Goal: Information Seeking & Learning: Find specific fact

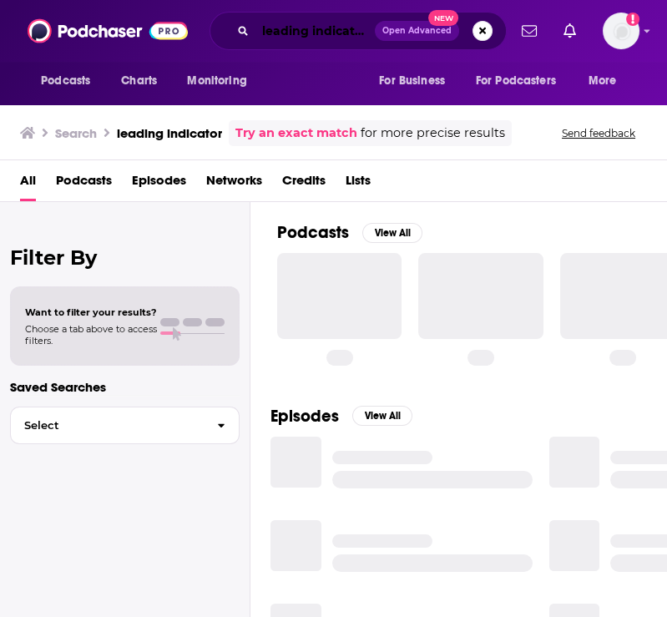
click at [314, 36] on input "leading indicator" at bounding box center [315, 31] width 119 height 27
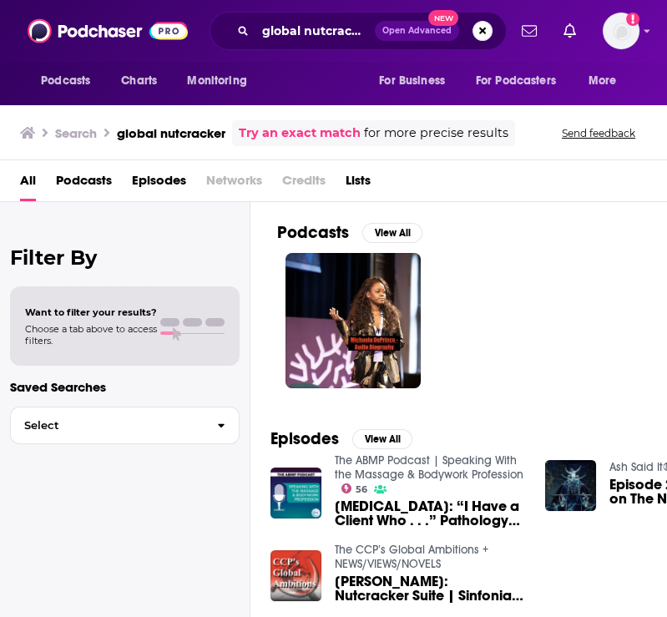
click at [83, 178] on span "Podcasts" at bounding box center [84, 184] width 56 height 34
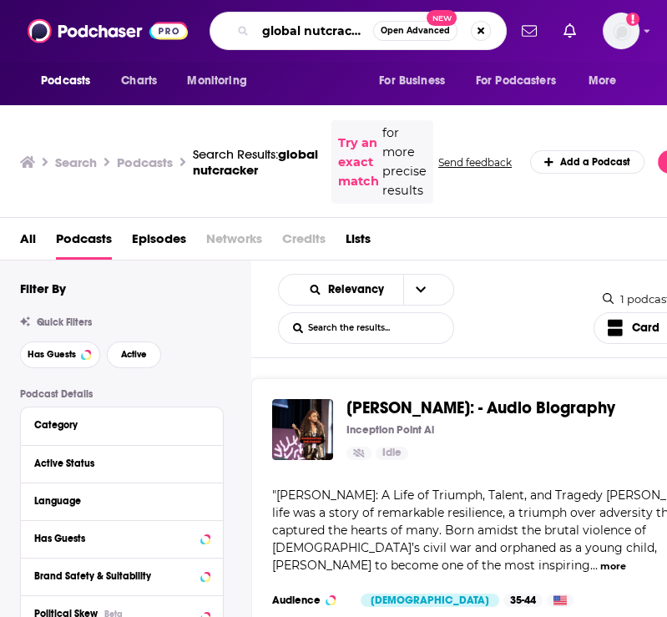
click at [327, 38] on input "global nutcracker" at bounding box center [315, 31] width 118 height 27
type input "global nutcracker podcast"
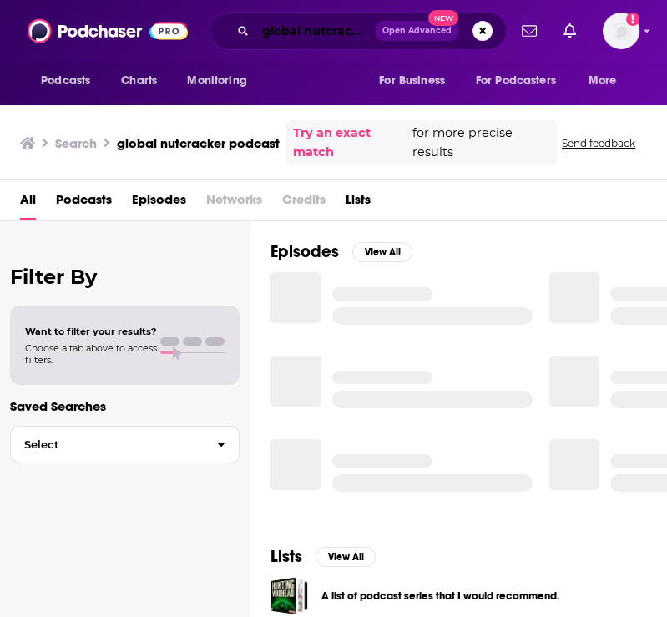
click at [336, 38] on input "global nutcracker podcast" at bounding box center [315, 31] width 119 height 27
